Goal: Find specific page/section

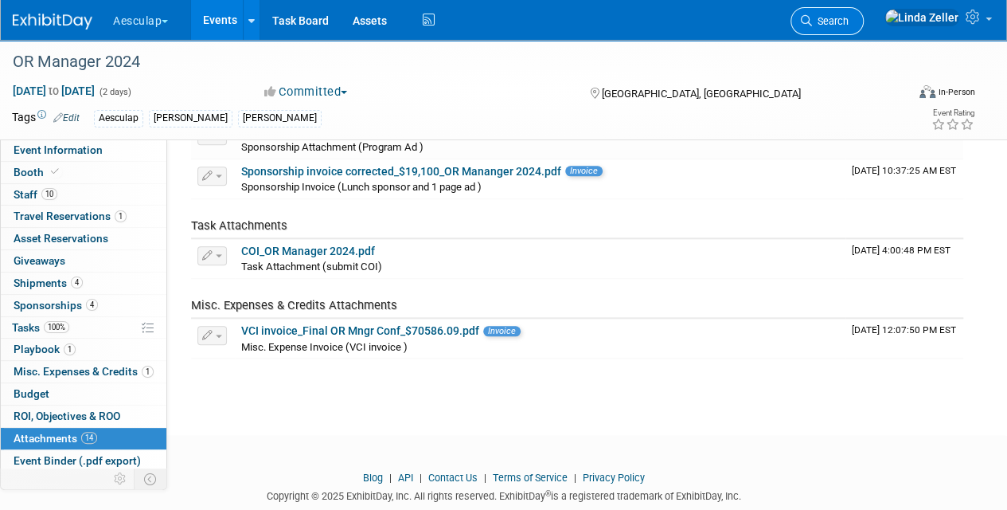
scroll to position [87, 0]
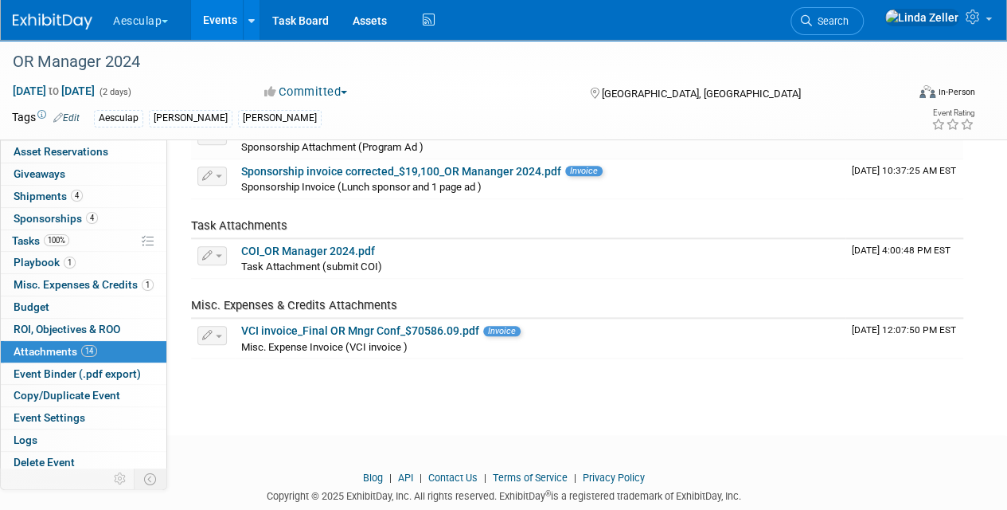
click at [849, 20] on span "Search" at bounding box center [830, 21] width 37 height 12
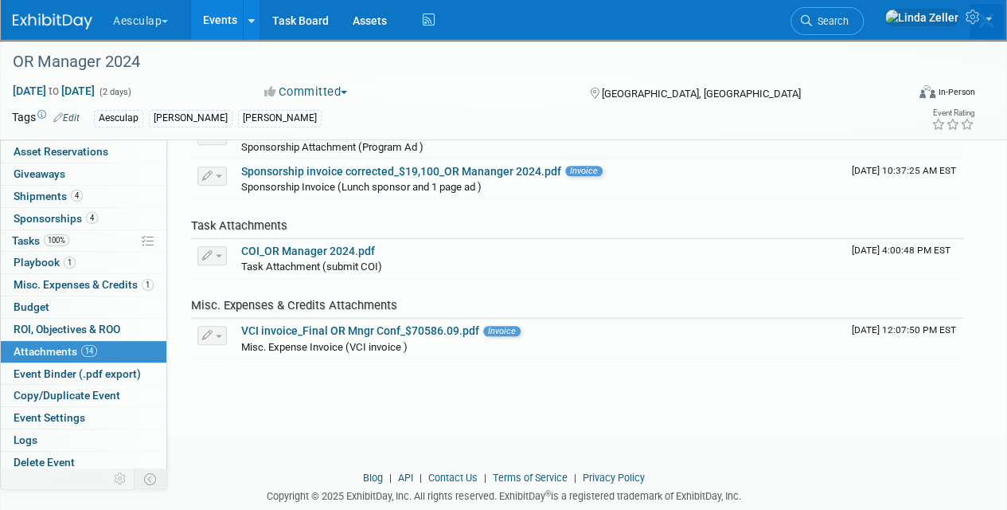
scroll to position [0, 0]
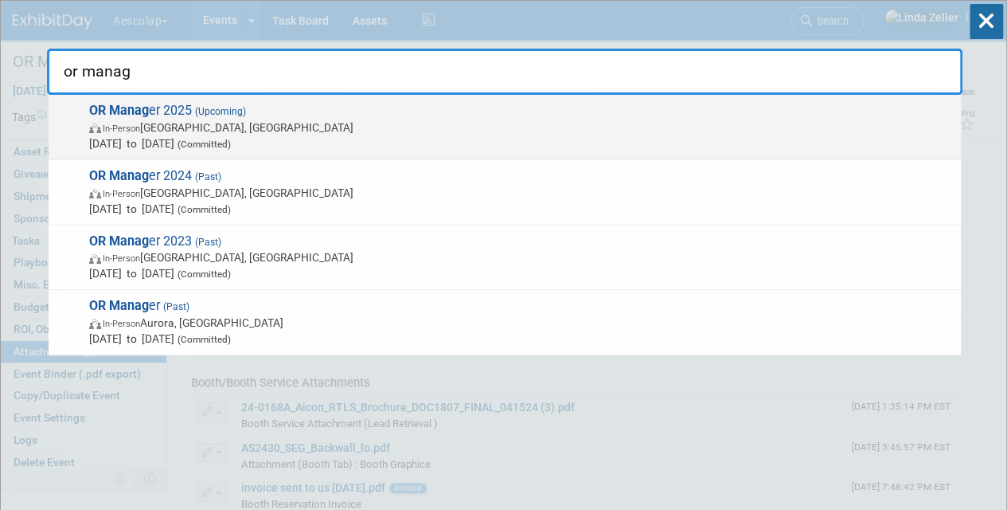
type input "or manag"
click at [123, 110] on strong "OR Manag" at bounding box center [119, 110] width 60 height 15
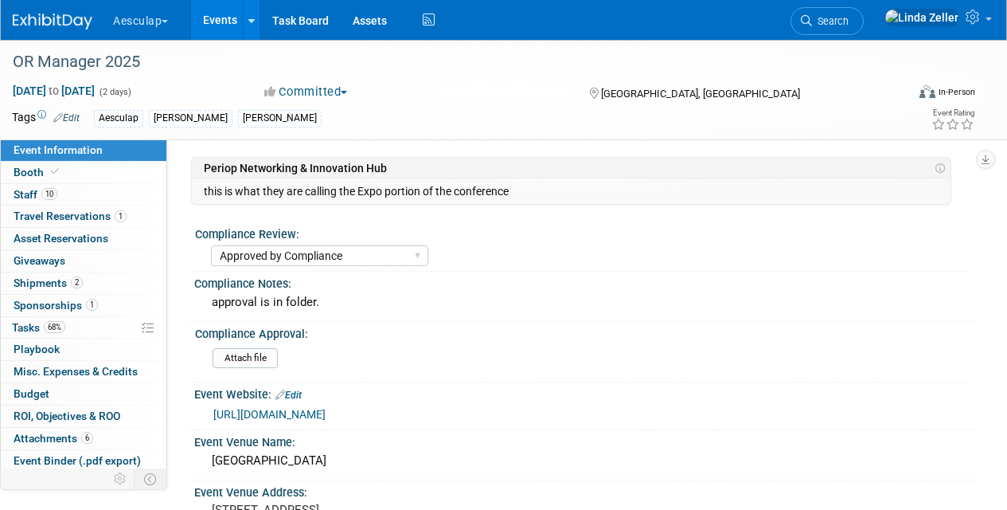
select select "Approved by Compliance"
select select "Strategic Sales"
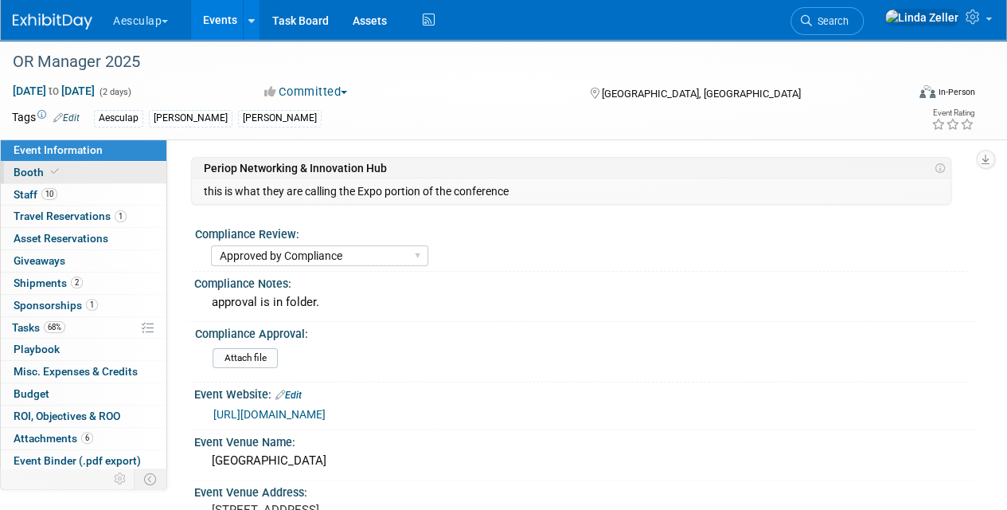
click at [41, 174] on span "Booth" at bounding box center [38, 172] width 49 height 13
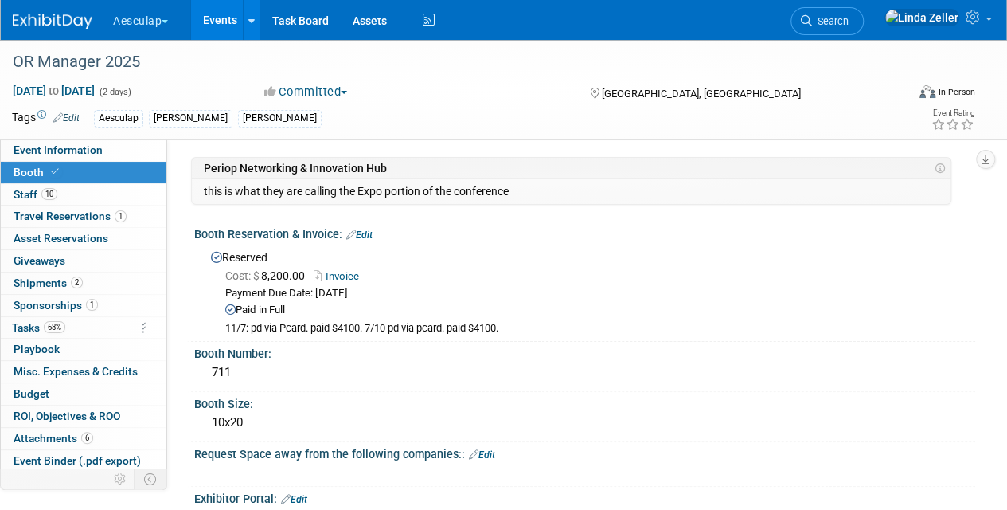
click at [40, 169] on span "Booth" at bounding box center [38, 172] width 49 height 13
click at [37, 153] on span "Event Information" at bounding box center [58, 149] width 89 height 13
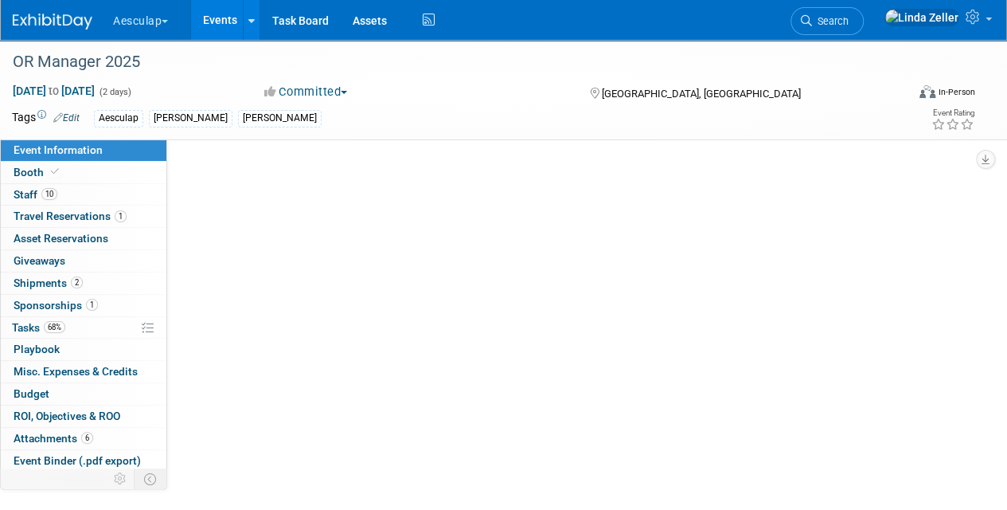
select select "Approved by Compliance"
select select "Strategic Sales"
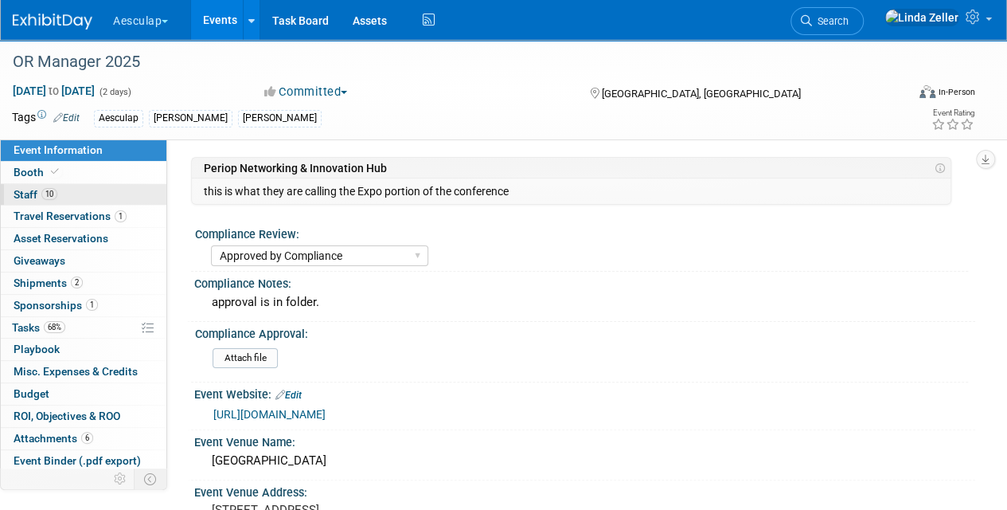
click at [37, 191] on span "Staff 10" at bounding box center [36, 194] width 44 height 13
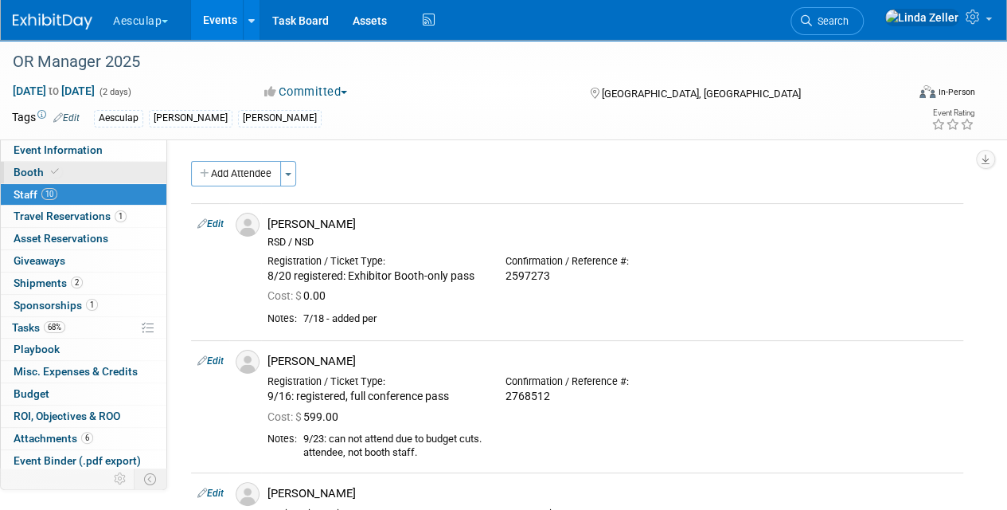
click at [35, 169] on span "Booth" at bounding box center [38, 172] width 49 height 13
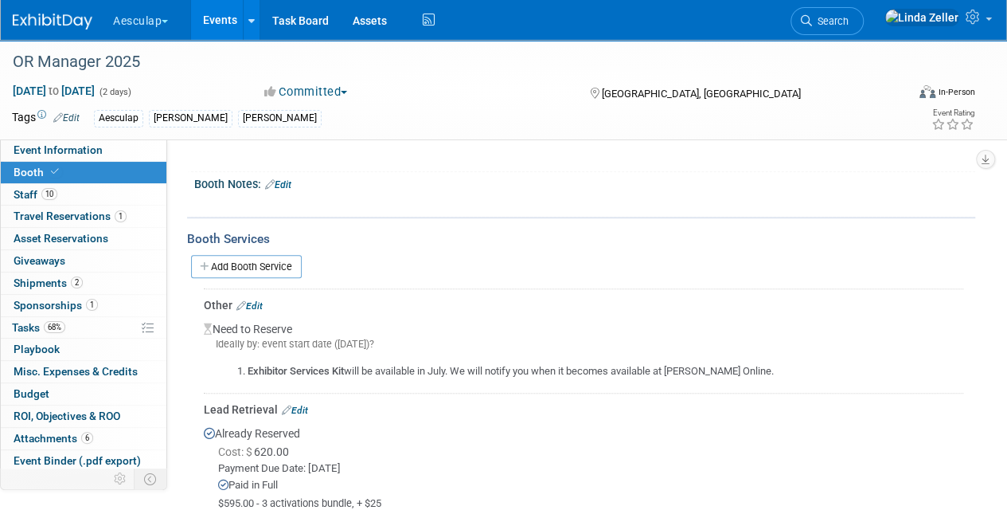
scroll to position [796, 0]
